Goal: Navigation & Orientation: Find specific page/section

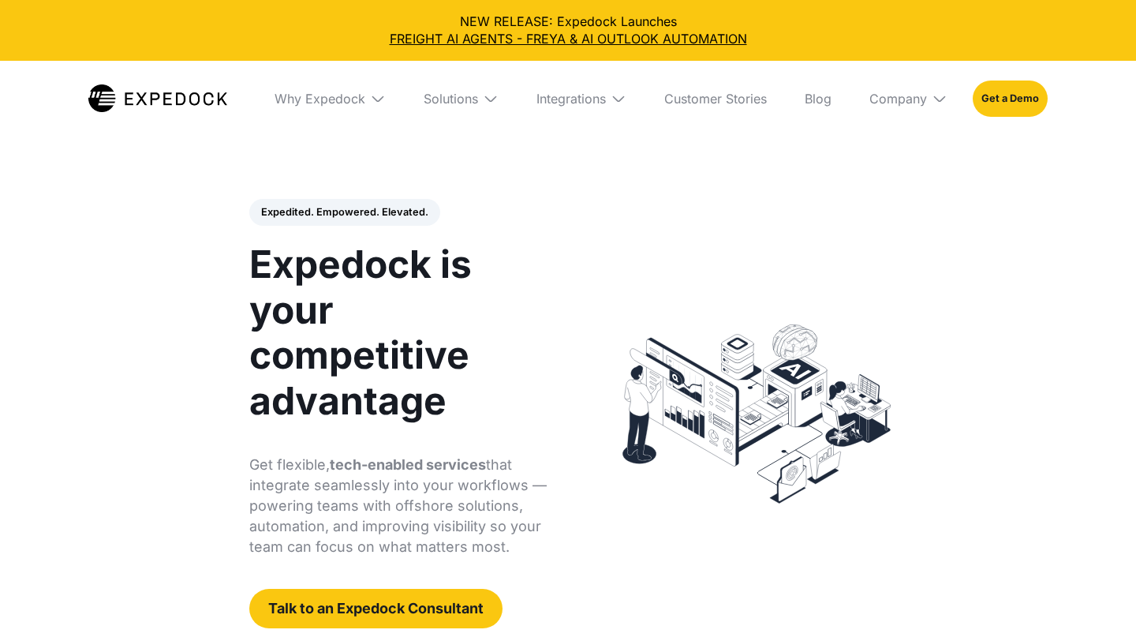
select select
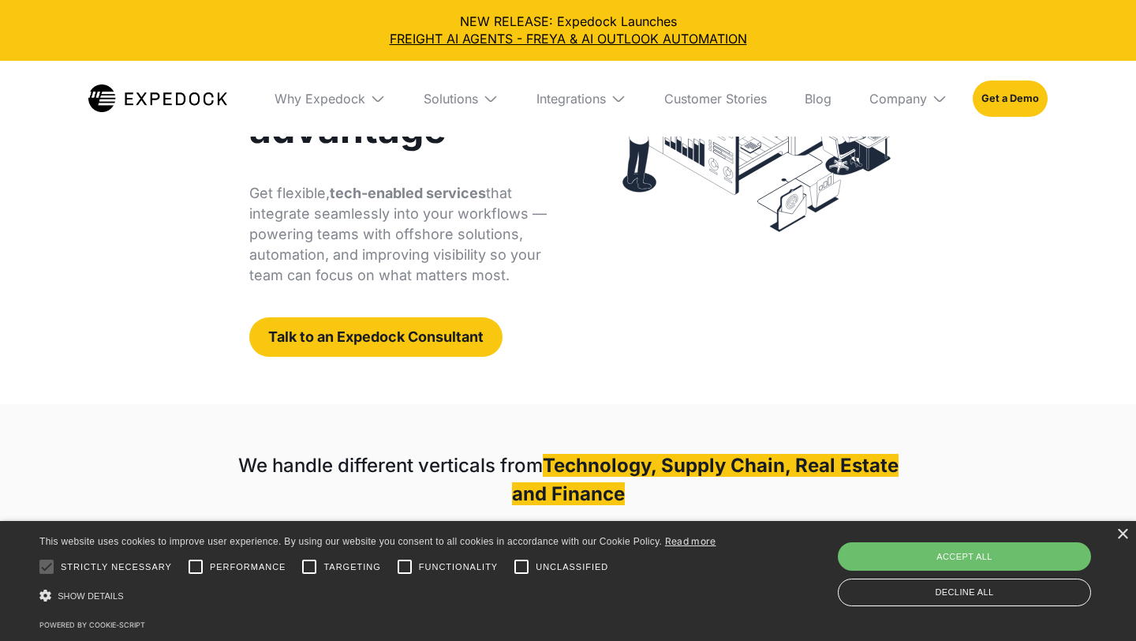
scroll to position [272, 0]
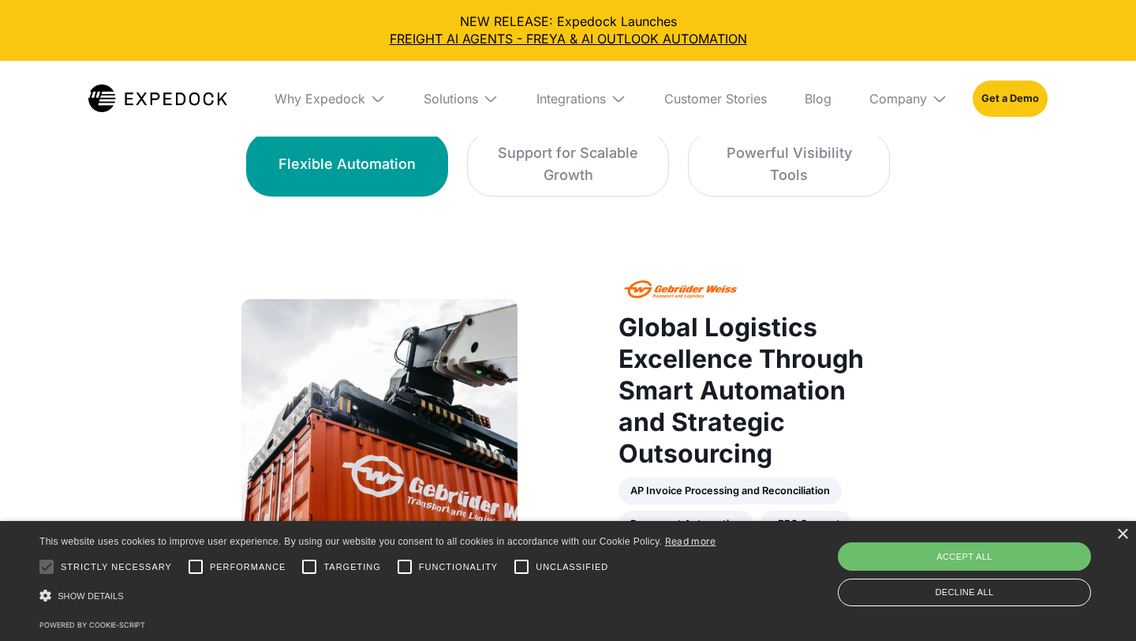
click at [955, 110] on div "Company" at bounding box center [908, 99] width 103 height 76
click at [916, 154] on link "About Us" at bounding box center [908, 156] width 103 height 41
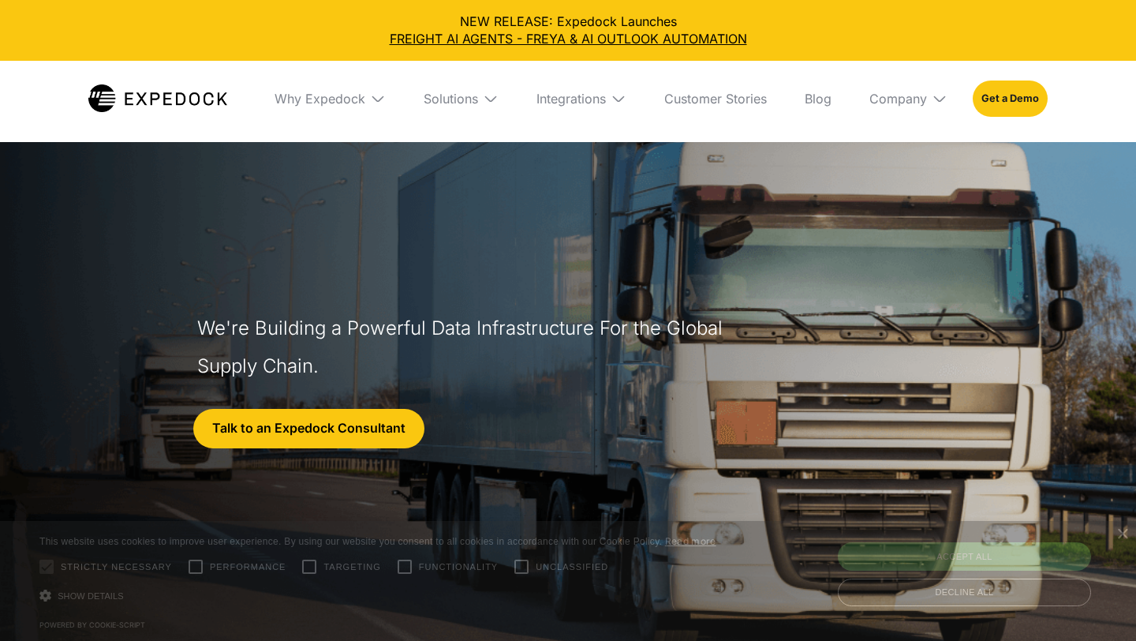
select select
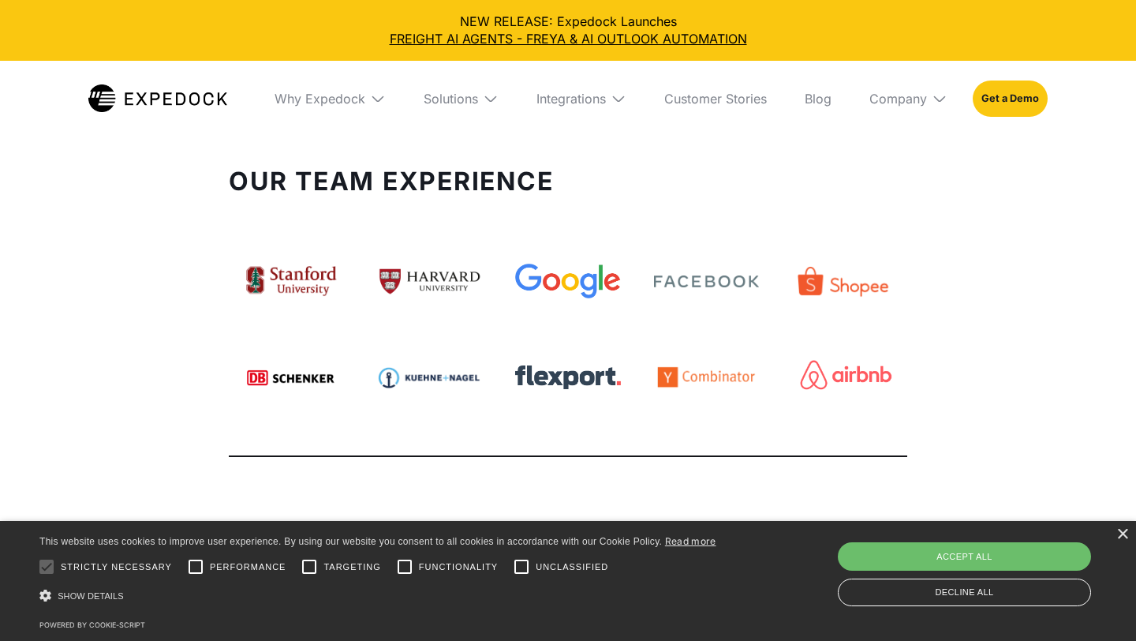
scroll to position [3784, 0]
